Goal: Feedback & Contribution: Contribute content

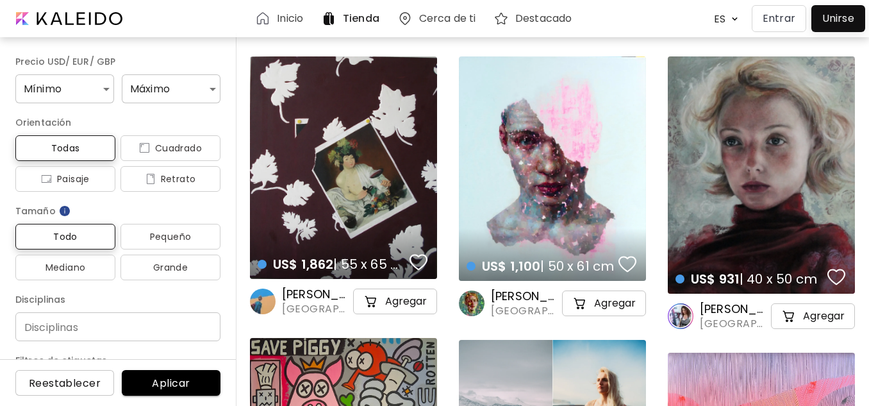
click at [846, 19] on div at bounding box center [837, 18] width 47 height 21
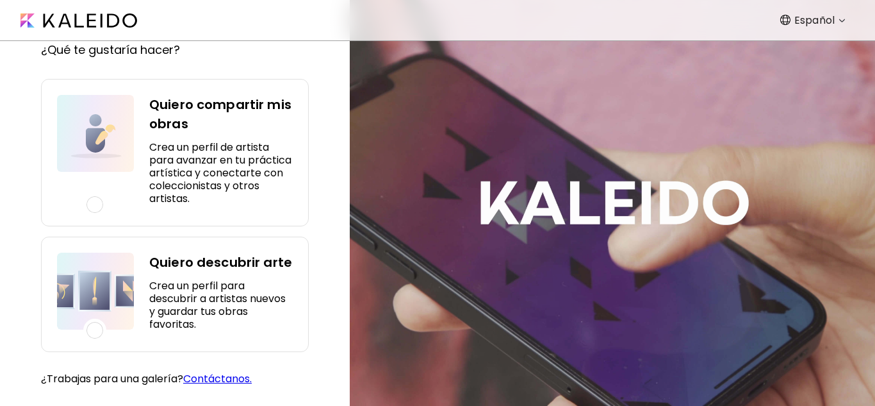
scroll to position [107, 0]
click at [96, 196] on div at bounding box center [94, 204] width 17 height 17
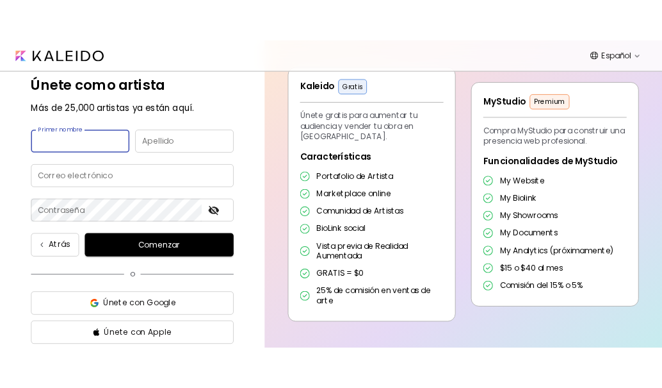
scroll to position [0, 0]
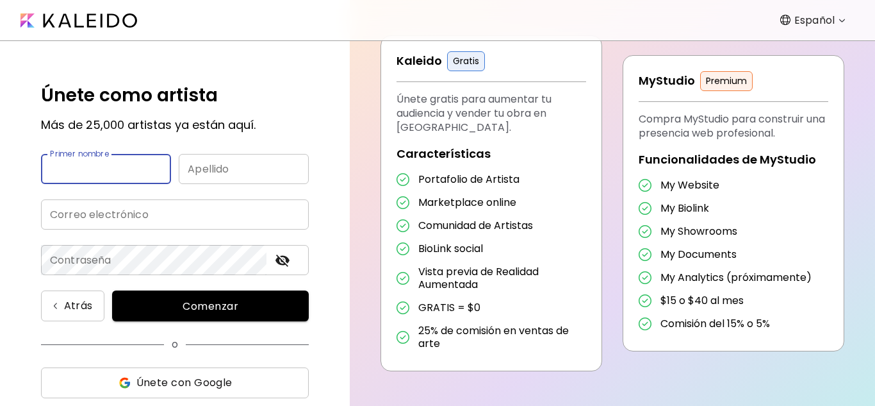
click at [826, 18] on body "Español ******* Únete como artista Más de 25,000 artistas ya están aquí. Primer…" at bounding box center [437, 203] width 875 height 406
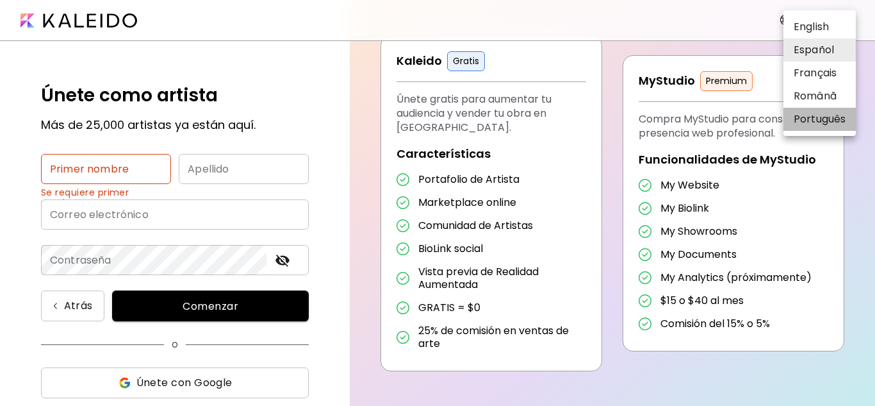
click at [830, 121] on li "Português" at bounding box center [820, 119] width 72 height 23
type input "**********"
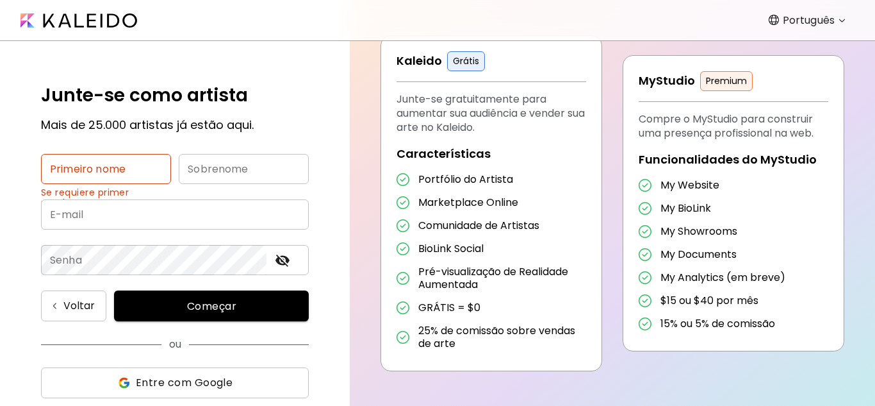
click at [113, 168] on input "text" at bounding box center [106, 169] width 130 height 30
type input "*******"
type input "**********"
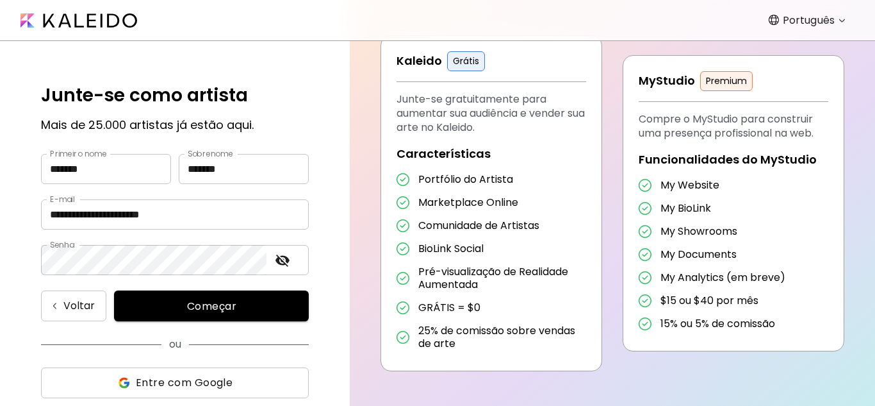
click at [177, 302] on span "Começar" at bounding box center [211, 305] width 164 height 13
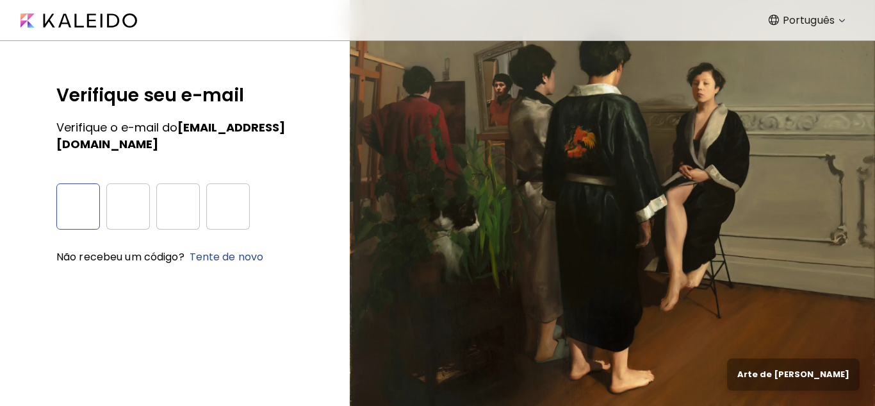
type input "*"
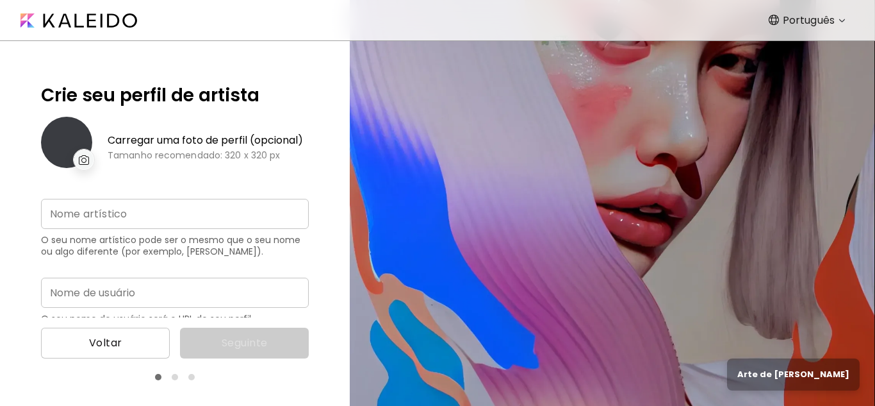
type input "**********"
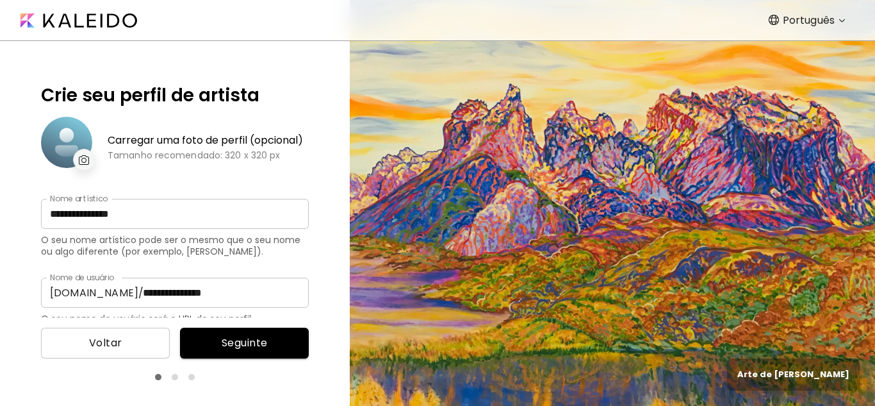
click at [81, 158] on img at bounding box center [84, 160] width 11 height 10
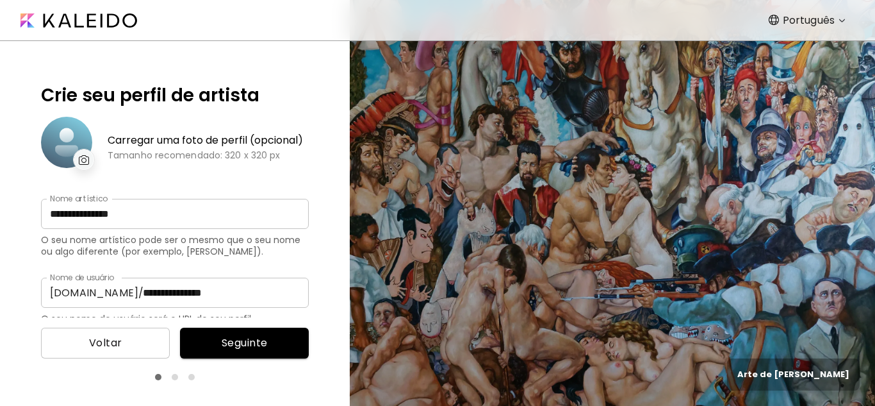
click at [63, 136] on div at bounding box center [66, 142] width 51 height 51
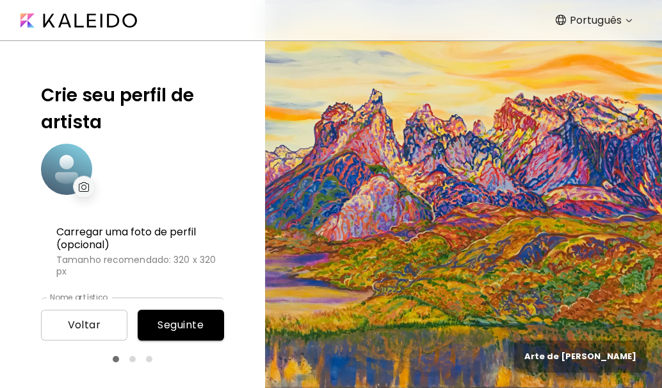
click at [72, 169] on div at bounding box center [66, 169] width 51 height 51
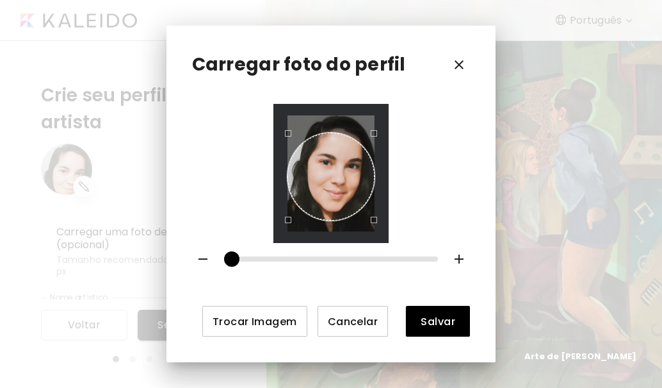
click at [325, 193] on div "Use the arrow keys to move the crop selection area" at bounding box center [331, 176] width 87 height 87
click at [428, 320] on span "Salvar" at bounding box center [438, 321] width 44 height 13
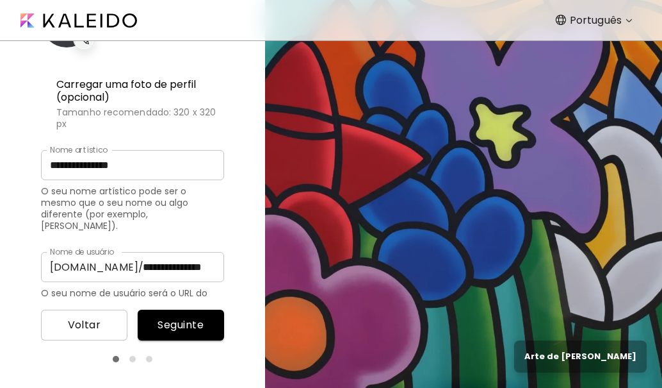
scroll to position [156, 0]
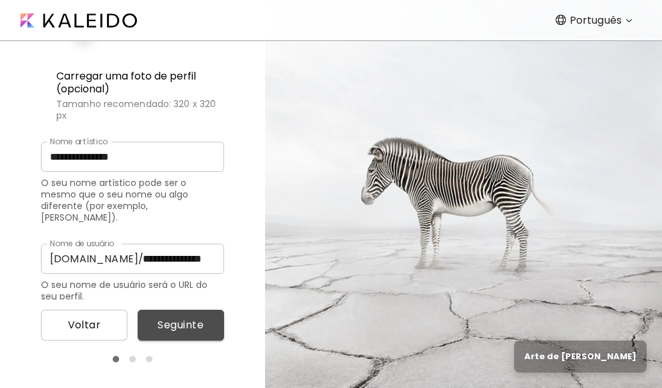
click at [181, 326] on span "Seguinte" at bounding box center [181, 324] width 66 height 15
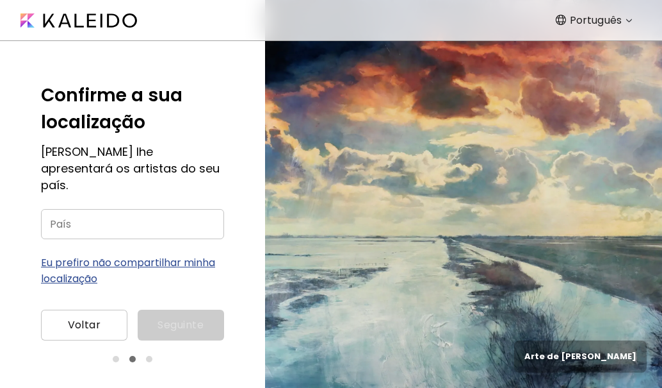
click at [117, 209] on input "País" at bounding box center [132, 224] width 183 height 30
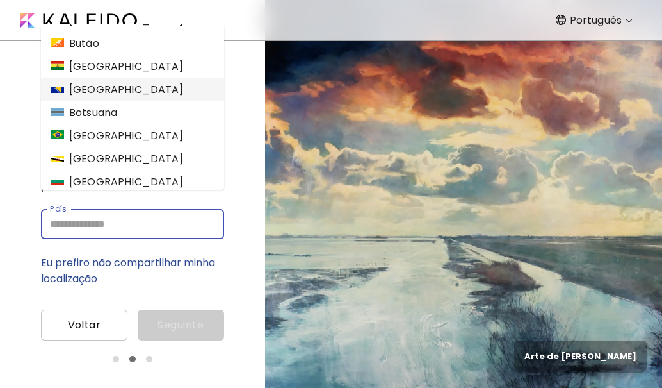
scroll to position [577, 0]
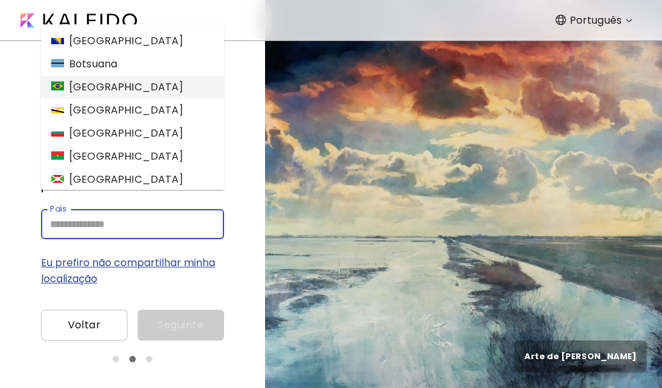
click at [97, 84] on li "[GEOGRAPHIC_DATA]" at bounding box center [132, 87] width 183 height 23
type input "******"
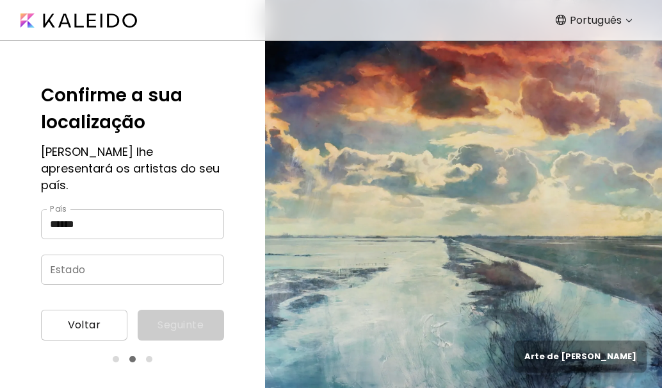
click at [142, 256] on input "Estado" at bounding box center [120, 269] width 158 height 30
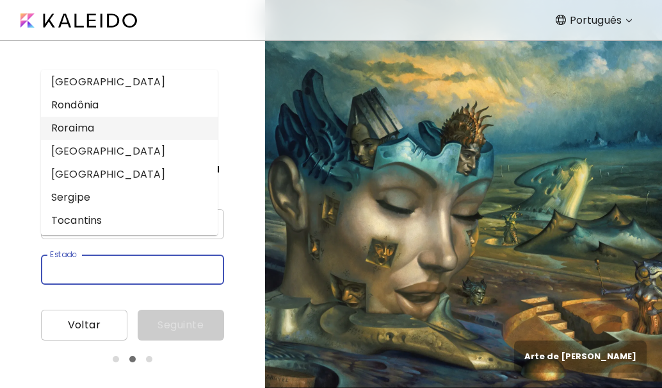
scroll to position [468, 0]
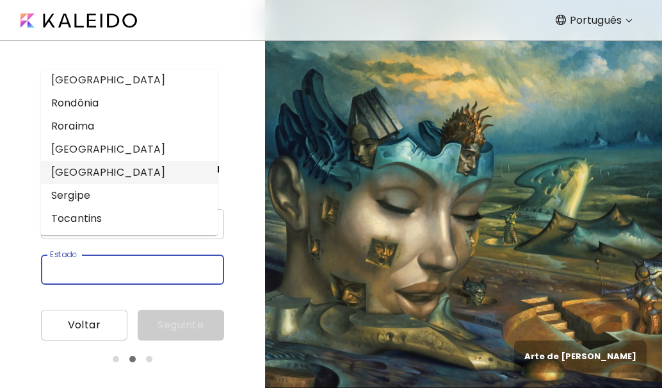
click at [79, 168] on li "[GEOGRAPHIC_DATA]" at bounding box center [129, 172] width 177 height 23
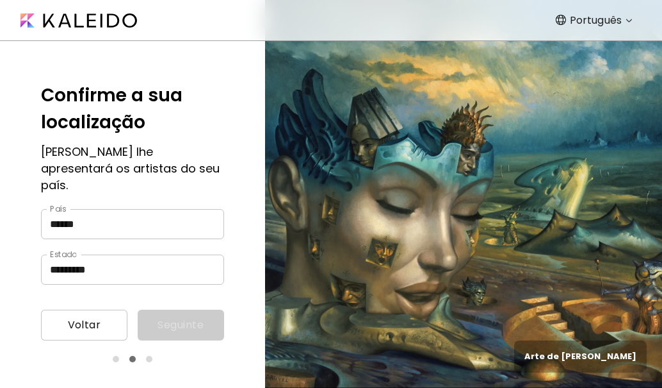
type input "*********"
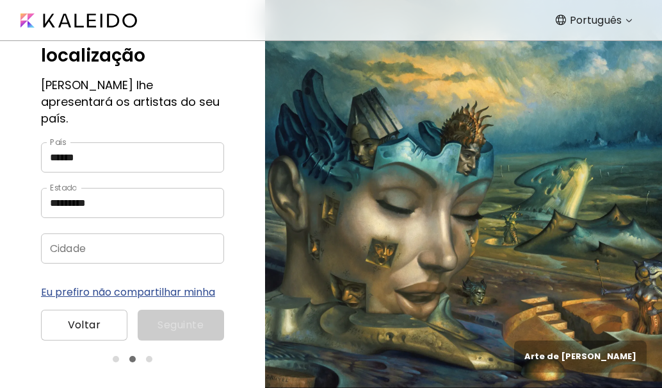
click at [110, 233] on input "Cidade" at bounding box center [120, 248] width 158 height 30
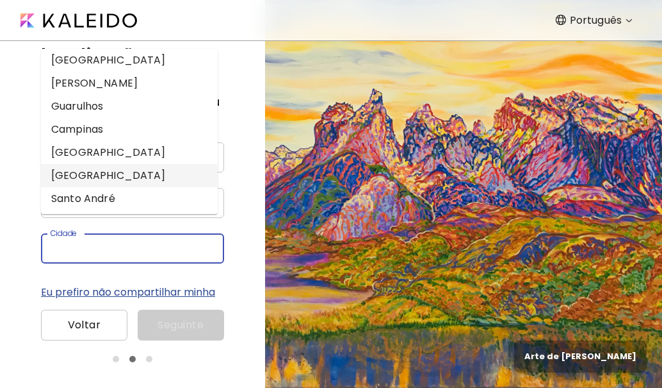
scroll to position [0, 0]
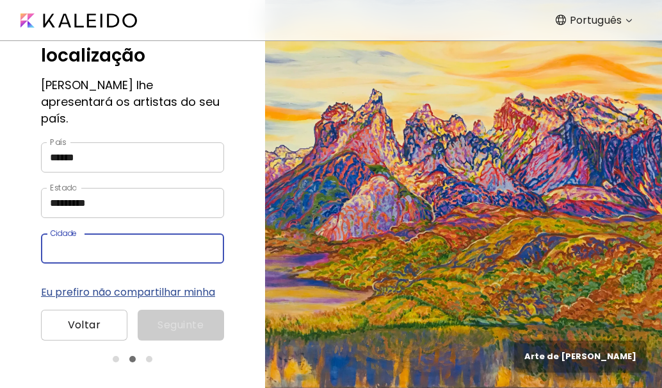
click at [95, 238] on input "Cidade" at bounding box center [120, 248] width 158 height 30
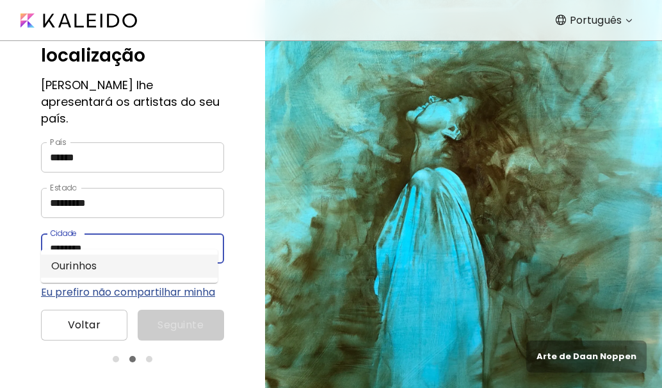
click at [94, 266] on li "Ourinhos" at bounding box center [129, 265] width 177 height 23
type input "********"
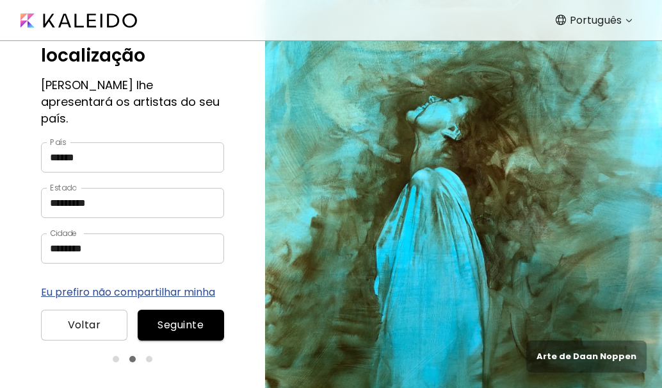
click at [193, 326] on span "Seguinte" at bounding box center [181, 324] width 66 height 15
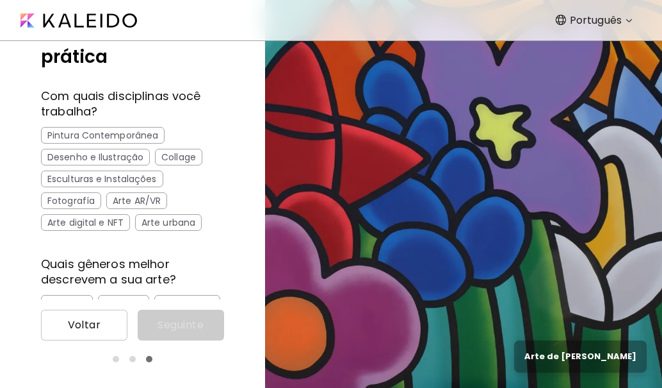
scroll to position [64, 0]
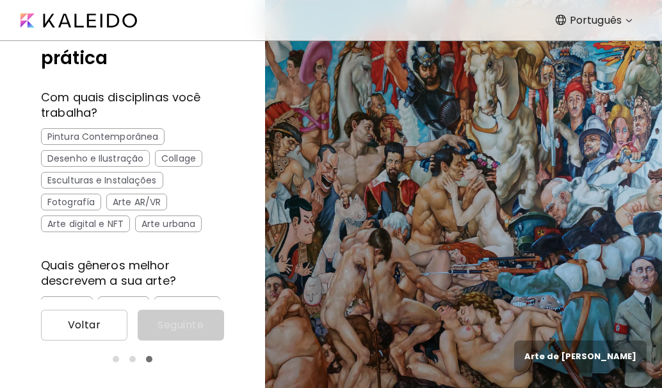
click at [108, 131] on div "Pintura Contemporânea" at bounding box center [103, 136] width 124 height 17
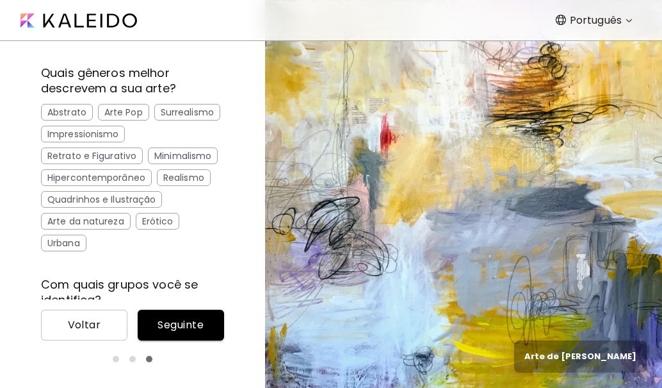
scroll to position [192, 0]
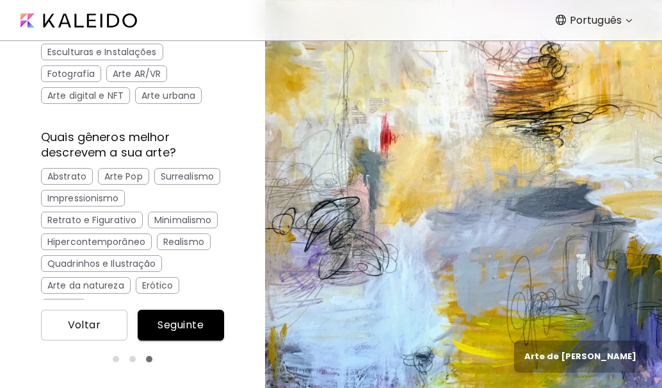
click at [125, 195] on div "Impressionismo" at bounding box center [83, 198] width 84 height 17
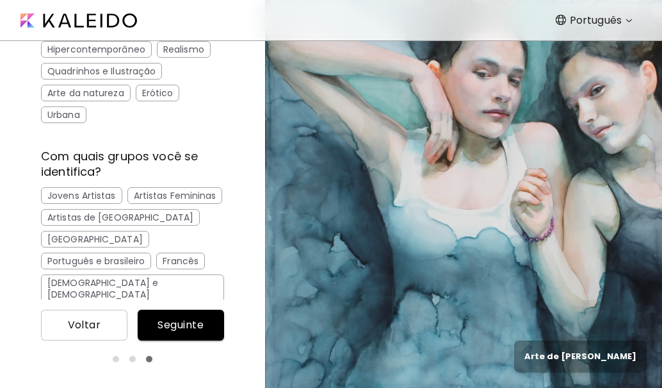
scroll to position [448, 0]
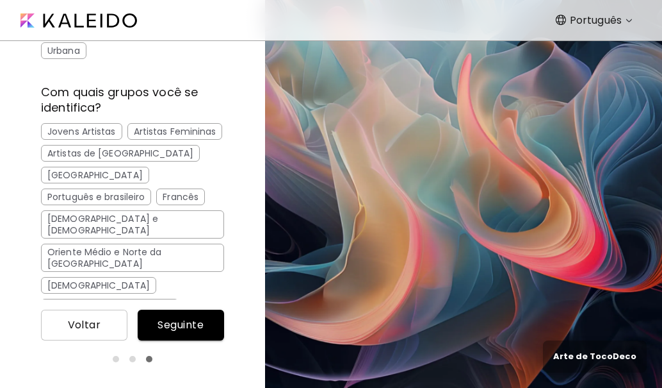
click at [86, 205] on div "Português e brasileiro" at bounding box center [96, 196] width 110 height 17
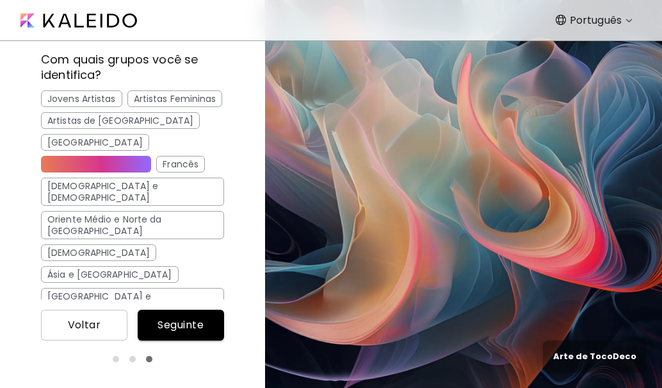
scroll to position [511, 0]
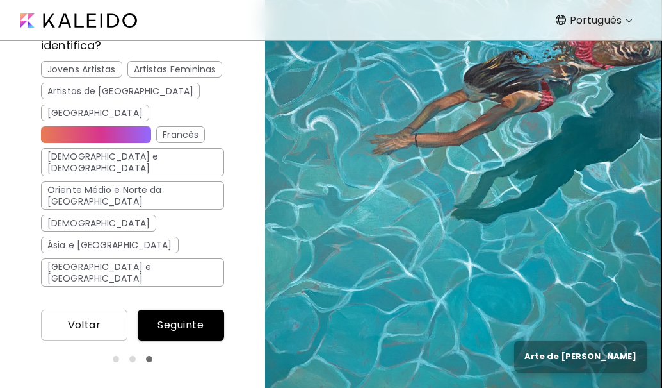
click at [206, 327] on span "Seguinte" at bounding box center [181, 324] width 66 height 15
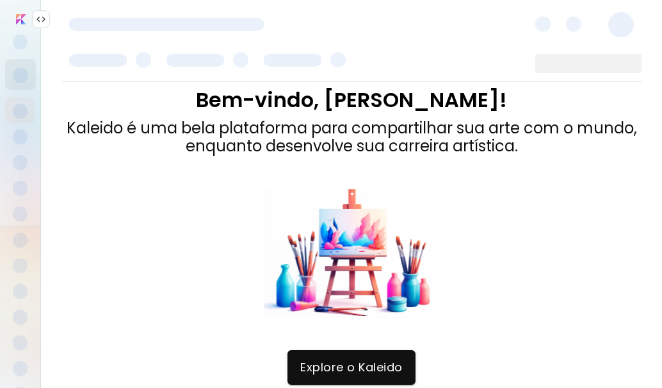
scroll to position [28, 0]
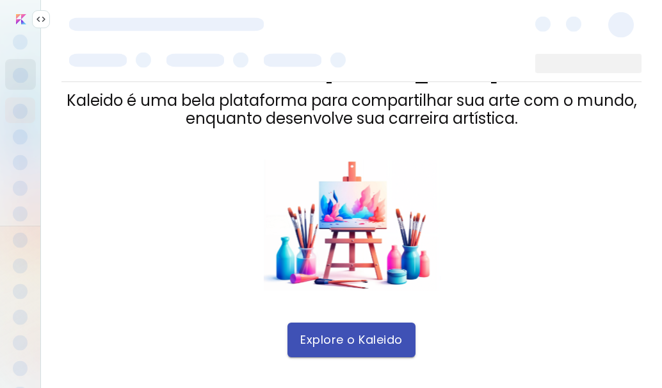
click at [360, 335] on span "Explore o Kaleido" at bounding box center [351, 340] width 103 height 14
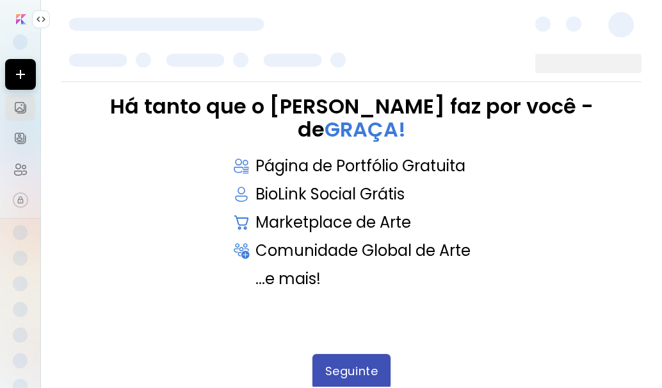
click at [370, 368] on span "Seguinte" at bounding box center [351, 371] width 53 height 14
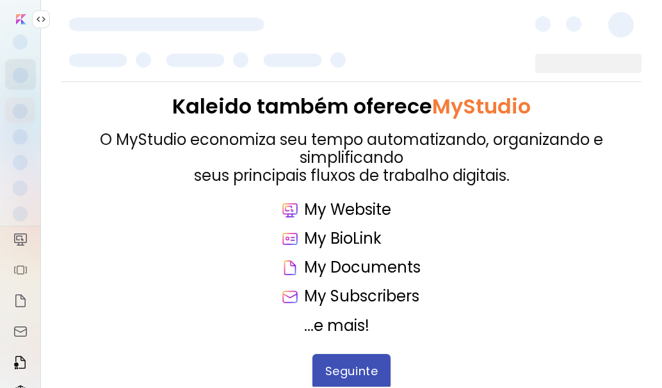
click at [363, 366] on span "Seguinte" at bounding box center [351, 371] width 53 height 14
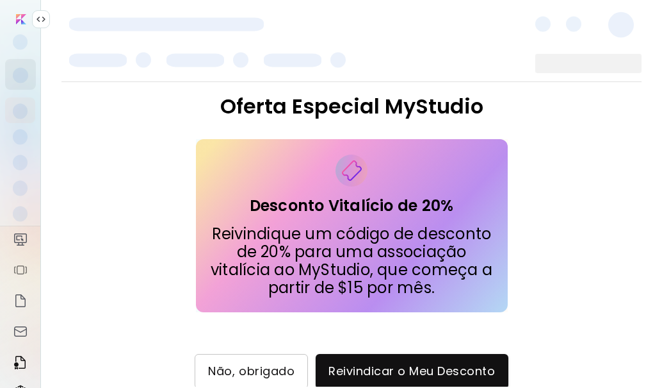
click at [252, 364] on span "Não, obrigado" at bounding box center [251, 371] width 86 height 14
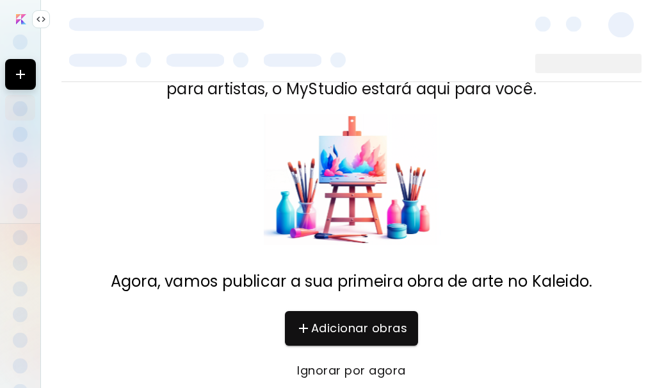
scroll to position [83, 0]
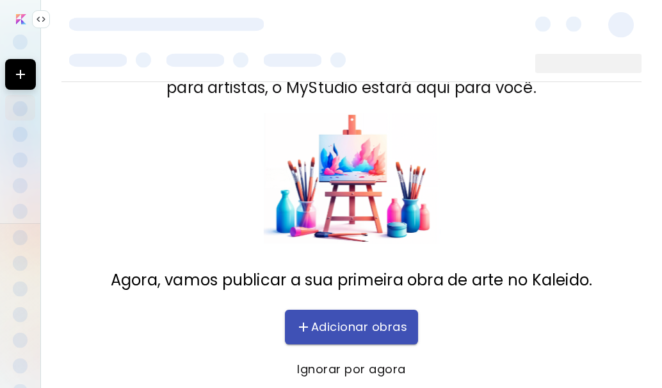
click at [333, 325] on span "Adicionar obras" at bounding box center [352, 326] width 108 height 15
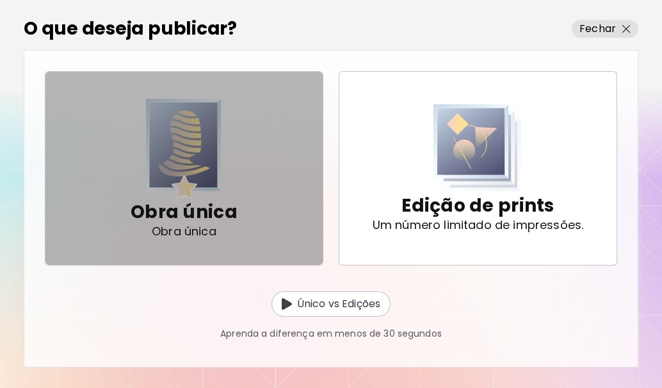
click at [188, 225] on p "Obra única" at bounding box center [184, 231] width 65 height 13
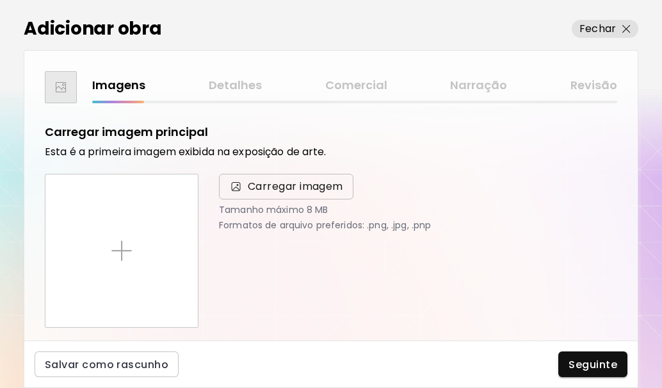
click at [261, 186] on span "Carregar imagem" at bounding box center [295, 186] width 95 height 15
click at [0, 0] on input "Carregar imagem" at bounding box center [0, 0] width 0 height 0
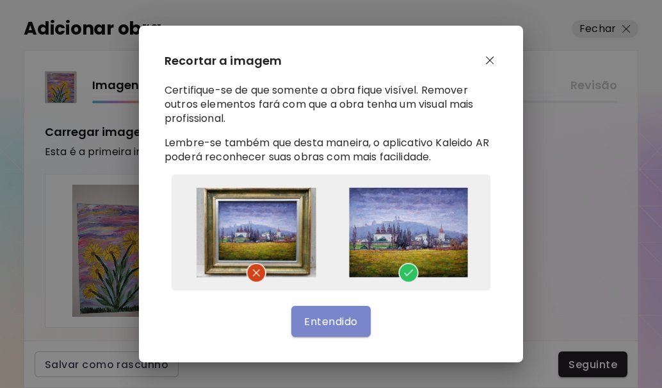
click at [353, 324] on span "Entendido" at bounding box center [330, 321] width 53 height 13
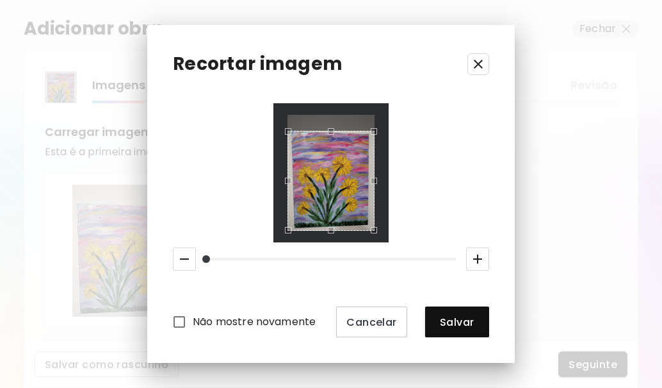
click at [326, 128] on div at bounding box center [331, 173] width 87 height 117
click at [328, 231] on div "Use the up and down arrow keys to move the south drag handle to change the crop…" at bounding box center [328, 231] width 0 height 0
click at [370, 131] on div "Use the arrow keys to move the crop selection area" at bounding box center [328, 131] width 81 height 0
click at [289, 176] on div "Use the up and down arrow keys to move the west drag handle to change the crop …" at bounding box center [289, 176] width 0 height 0
click at [371, 230] on div "Use the arrow keys to move the south east drag handle to change the crop select…" at bounding box center [371, 230] width 0 height 0
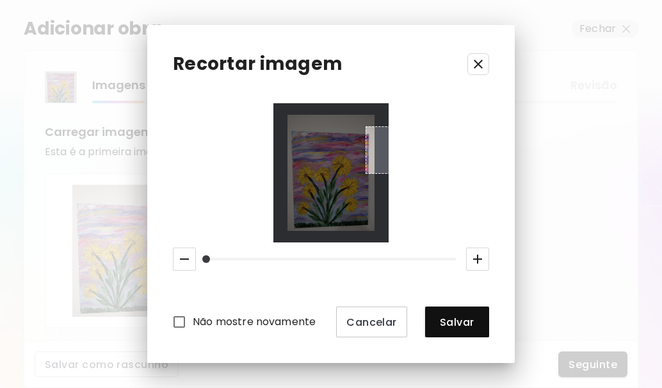
click at [366, 129] on div at bounding box center [331, 173] width 87 height 117
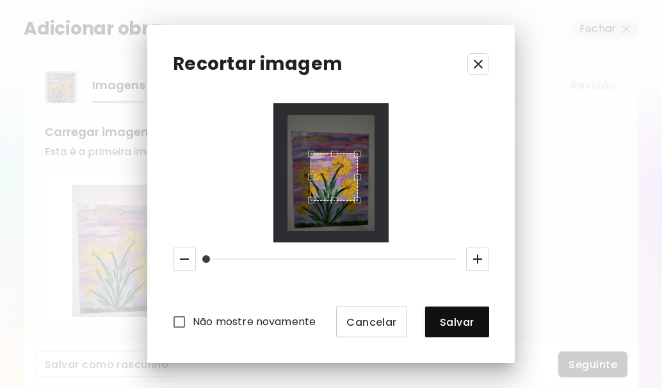
click at [320, 180] on div "Use the arrow keys to move the crop selection area" at bounding box center [334, 176] width 47 height 47
click at [331, 133] on div "Use the up and down arrow keys to move the north drag handle to change the crop…" at bounding box center [331, 133] width 0 height 0
click at [328, 138] on div "Use the arrow keys to move the crop selection area" at bounding box center [334, 138] width 46 height 0
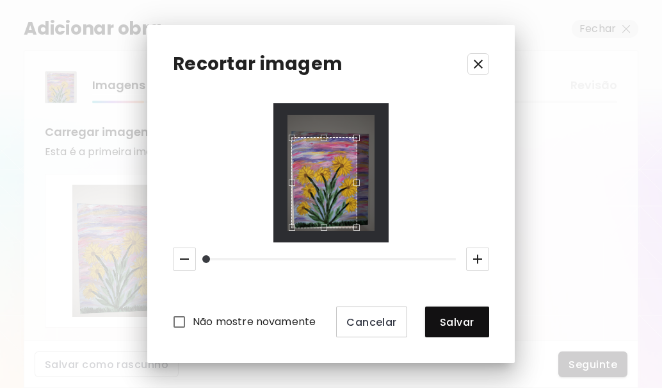
click at [289, 179] on div "Use the up and down arrow keys to move the west drag handle to change the crop …" at bounding box center [289, 179] width 0 height 0
click at [372, 179] on div "Use the up and down arrow keys to move the east drag handle to change the crop …" at bounding box center [372, 179] width 0 height 0
click at [327, 229] on div "Use the up and down arrow keys to move the south drag handle to change the crop…" at bounding box center [327, 229] width 0 height 0
click at [327, 129] on div "Use the up and down arrow keys to move the north drag handle to change the crop…" at bounding box center [327, 129] width 0 height 0
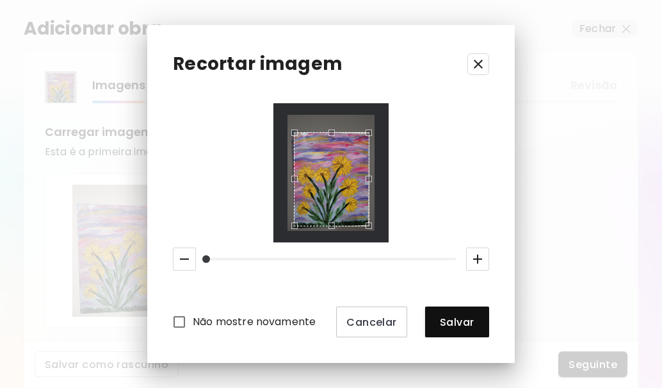
click at [292, 176] on div "Use the up and down arrow keys to move the west drag handle to change the crop …" at bounding box center [292, 176] width 0 height 0
click at [372, 176] on div "Use the up and down arrow keys to move the east drag handle to change the crop …" at bounding box center [372, 176] width 0 height 0
click at [444, 322] on span "Salvar" at bounding box center [458, 321] width 44 height 13
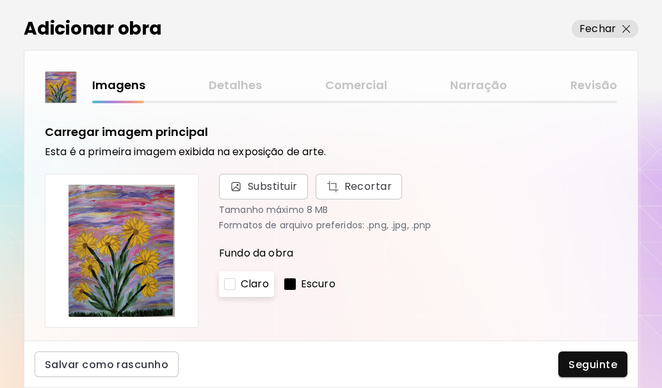
click at [228, 282] on div at bounding box center [230, 284] width 12 height 12
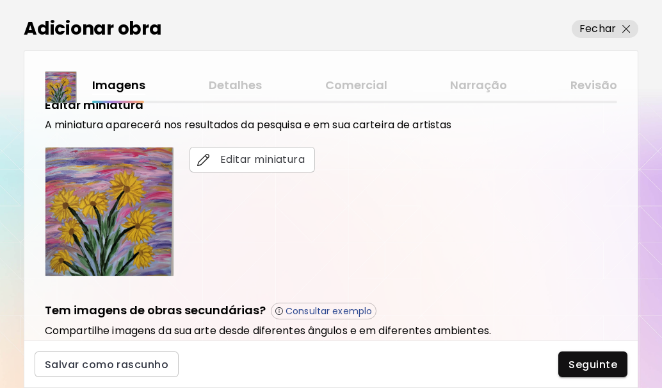
scroll to position [320, 0]
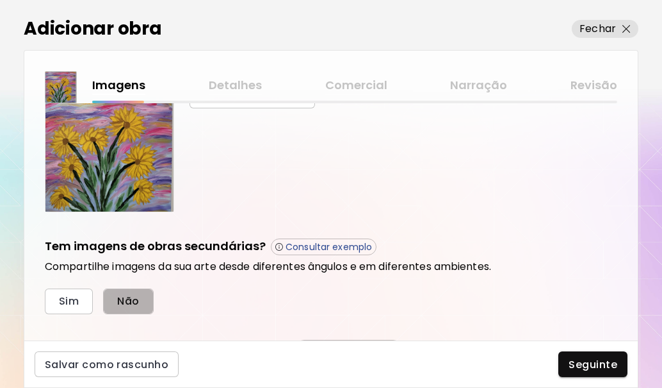
click at [144, 300] on button "Não" at bounding box center [128, 301] width 50 height 26
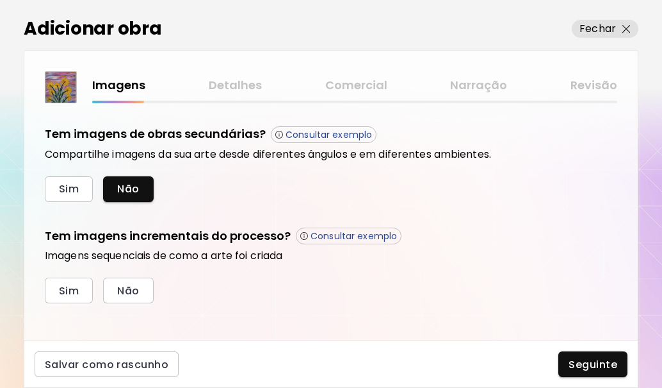
scroll to position [441, 0]
